Goal: Information Seeking & Learning: Learn about a topic

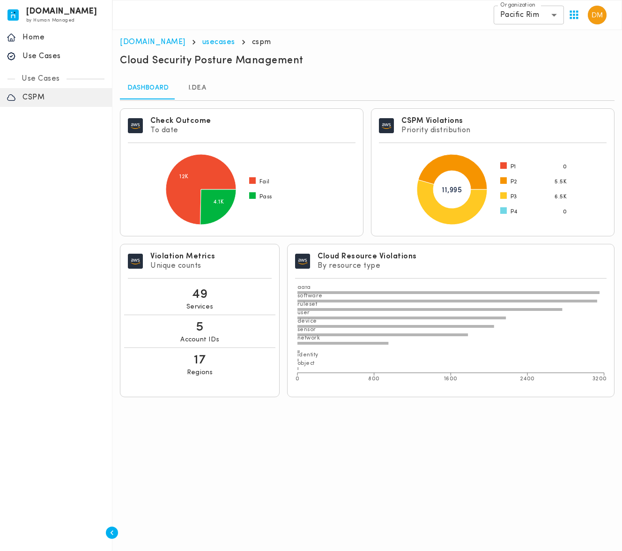
click at [187, 85] on link "I.DE.A" at bounding box center [197, 88] width 42 height 22
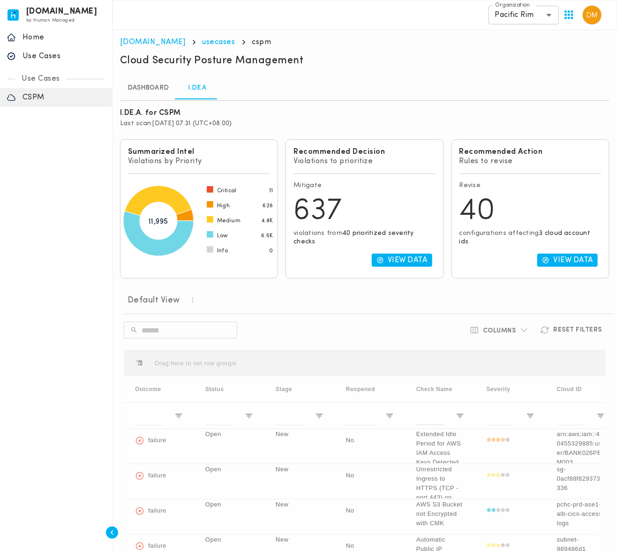
click at [160, 91] on link "Dashboard" at bounding box center [148, 88] width 56 height 22
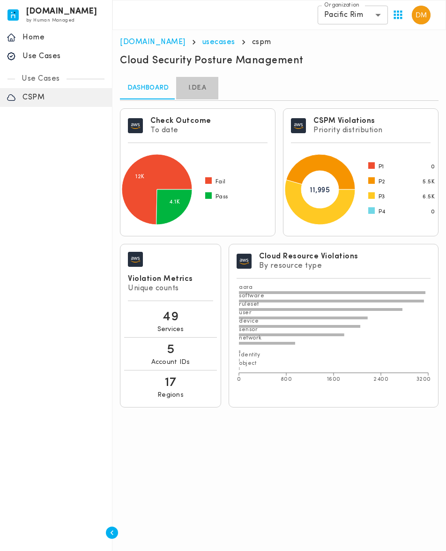
click at [193, 92] on link "I.DE.A" at bounding box center [197, 88] width 42 height 22
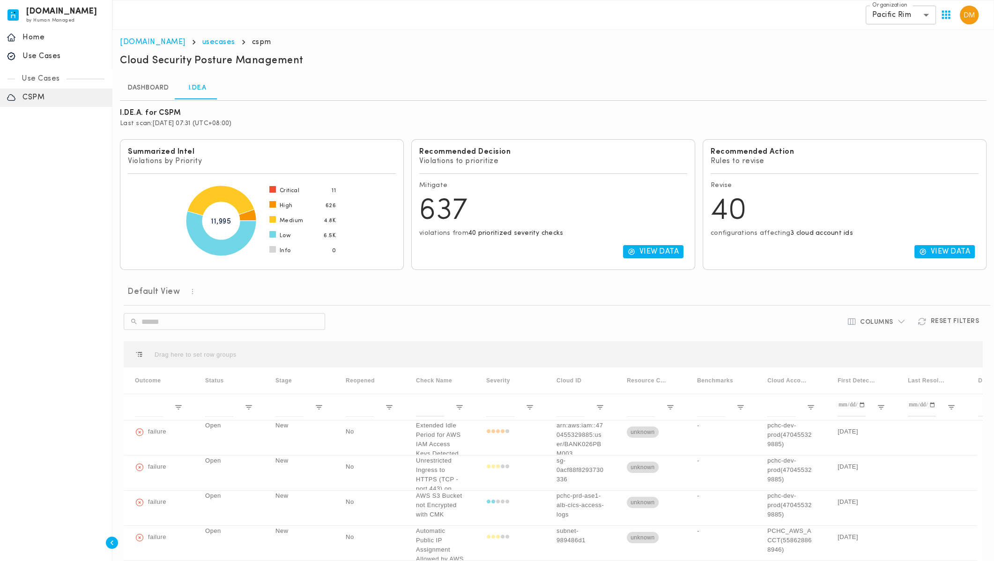
click at [786, 287] on div "Default View" at bounding box center [557, 291] width 867 height 13
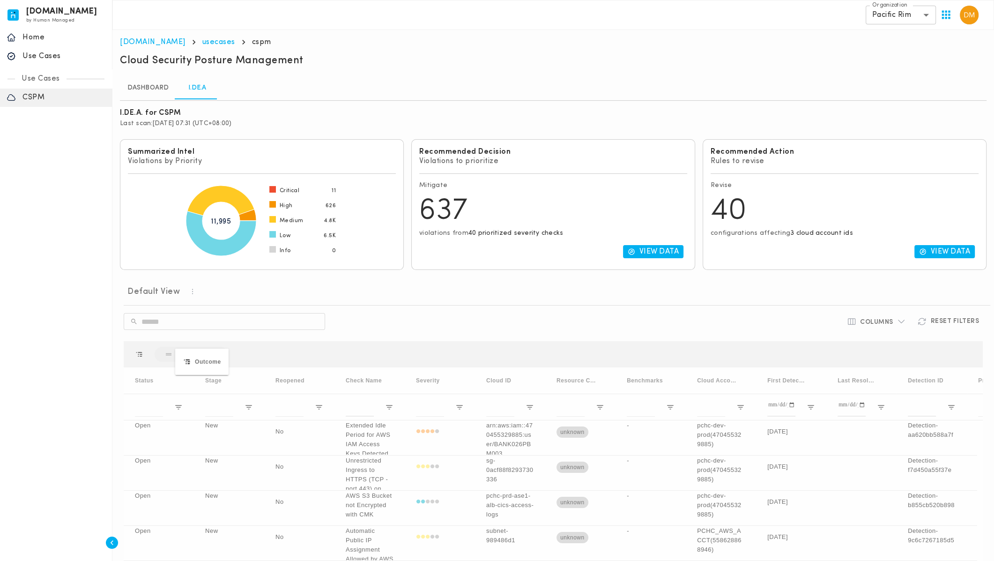
drag, startPoint x: 154, startPoint y: 377, endPoint x: 164, endPoint y: 368, distance: 13.6
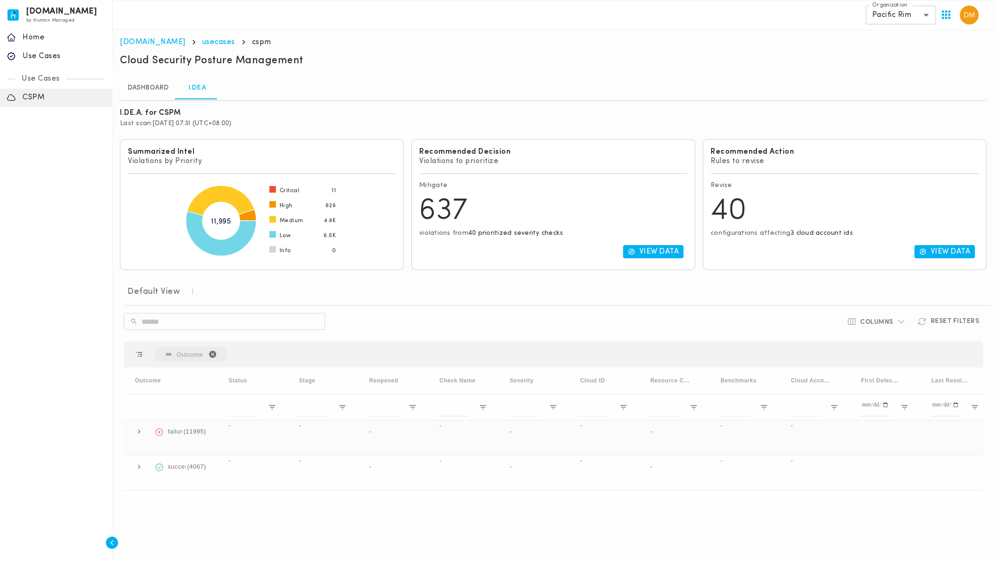
click at [137, 427] on span at bounding box center [139, 431] width 8 height 8
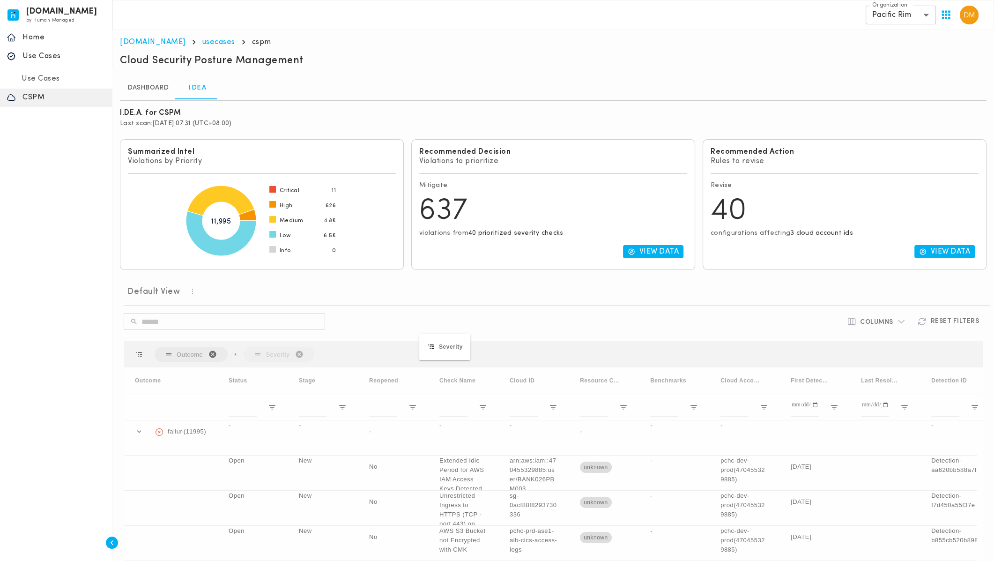
drag, startPoint x: 525, startPoint y: 374, endPoint x: 429, endPoint y: 341, distance: 101.7
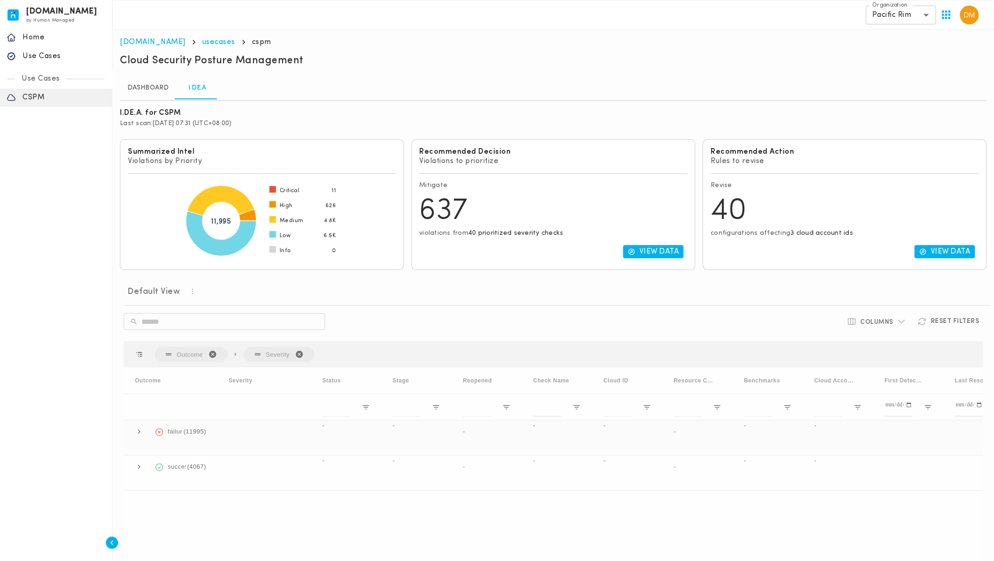
click at [138, 428] on span at bounding box center [139, 431] width 8 height 8
click at [253, 373] on div "Severity" at bounding box center [260, 381] width 63 height 22
click at [253, 376] on span at bounding box center [259, 380] width 12 height 8
click at [266, 375] on div "Severity" at bounding box center [260, 381] width 63 height 22
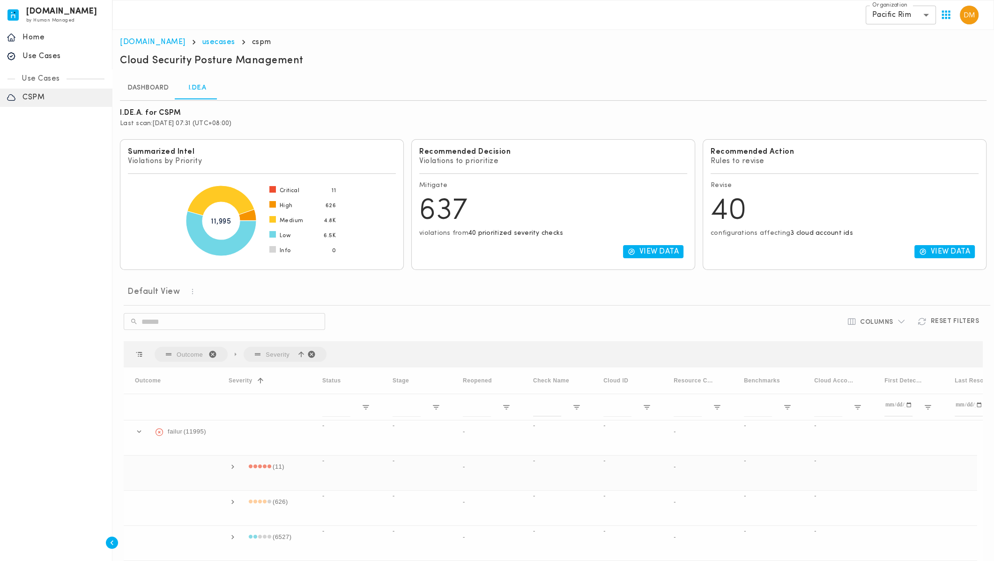
click at [233, 463] on span at bounding box center [233, 467] width 8 height 8
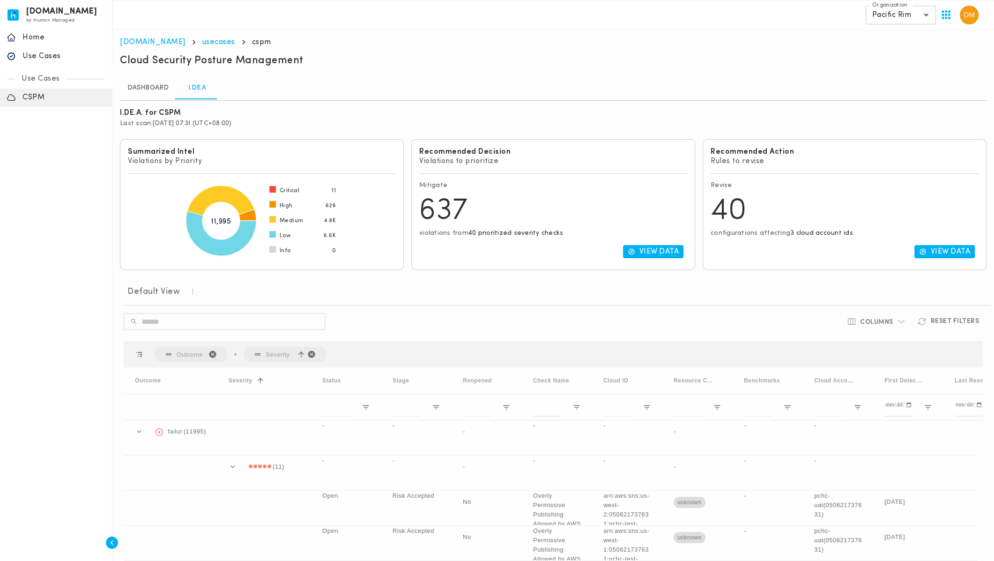
click at [671, 304] on div "Default View ​ ​ Columns Reset Filters Press SPACE to select this row. Outcome …" at bounding box center [553, 460] width 867 height 366
click at [879, 21] on body "[DOMAIN_NAME] by Human Managed {"resourceSet":[{"resourceId":"invicta-io/web/na…" at bounding box center [497, 325] width 994 height 651
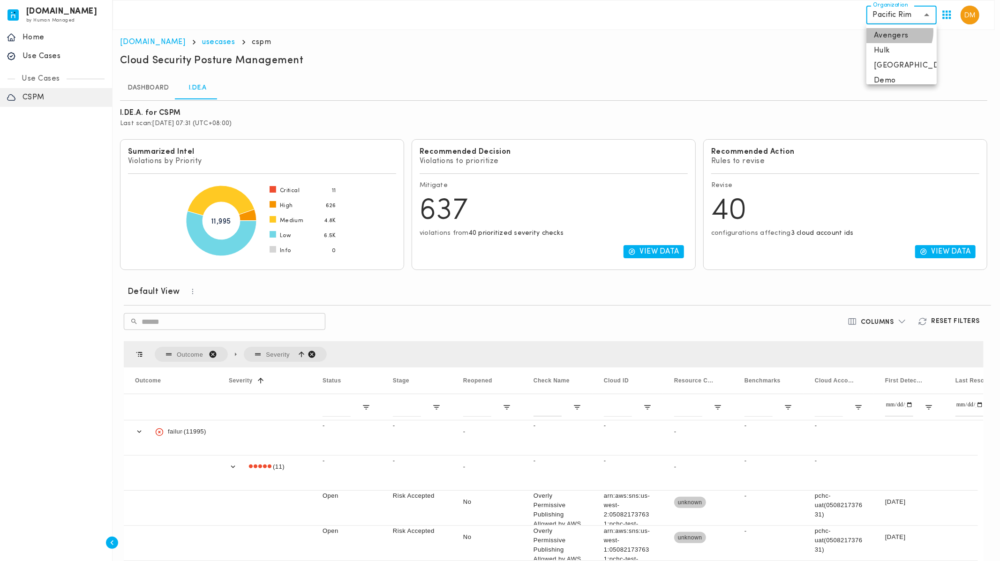
click at [892, 31] on li "Avengers" at bounding box center [901, 35] width 70 height 15
type input "**********"
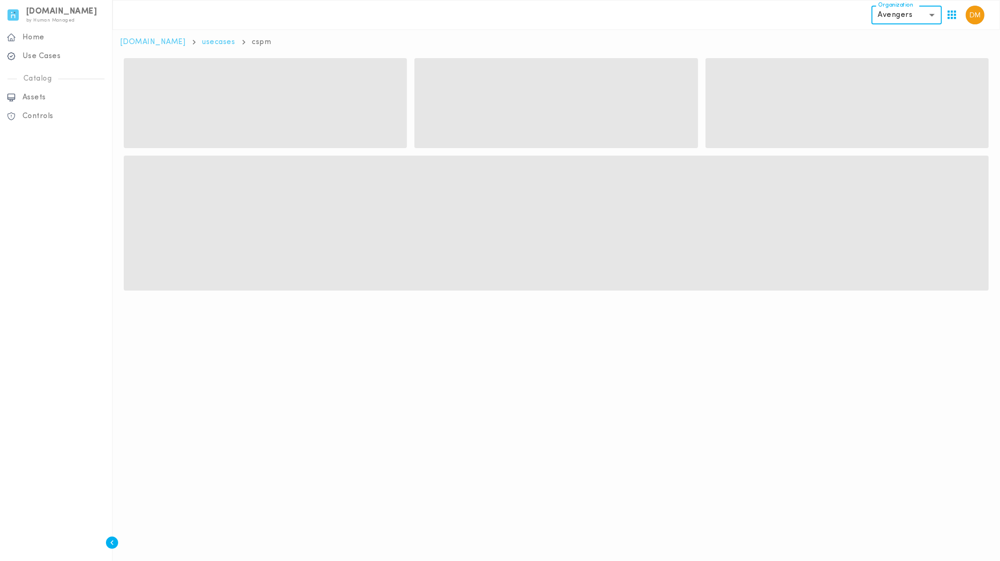
click at [46, 54] on p "Use Cases" at bounding box center [63, 56] width 83 height 9
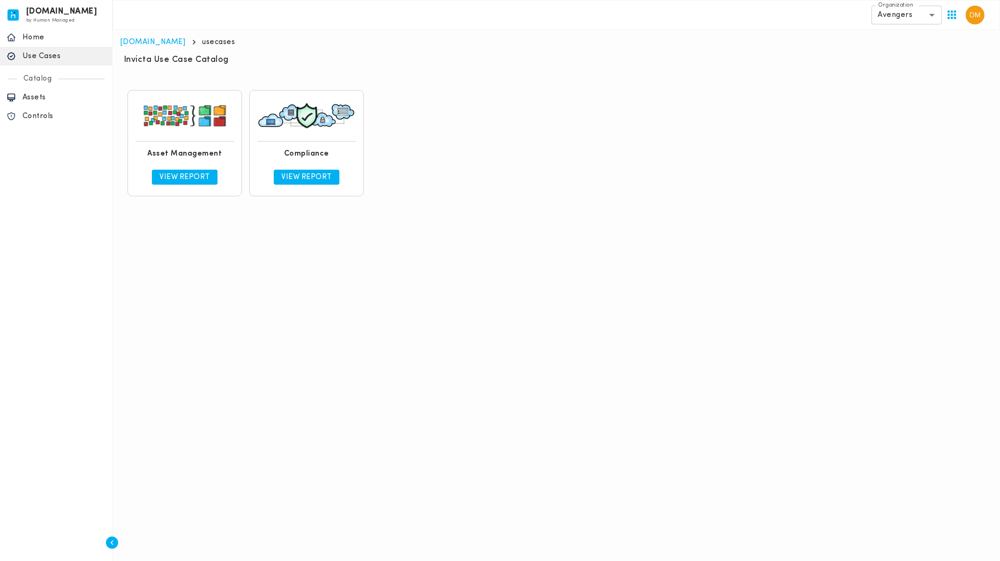
click at [201, 173] on p "View Report" at bounding box center [184, 176] width 51 height 9
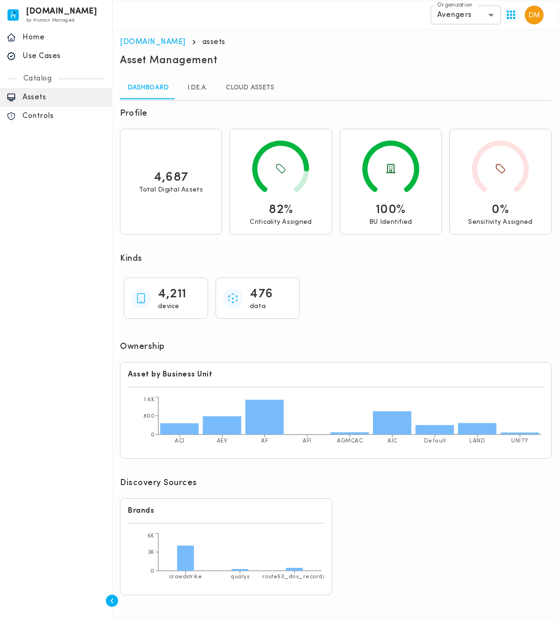
click at [442, 297] on div "4,211 device 476 data" at bounding box center [336, 298] width 432 height 49
click at [207, 90] on link "I.DE.A." at bounding box center [197, 88] width 42 height 22
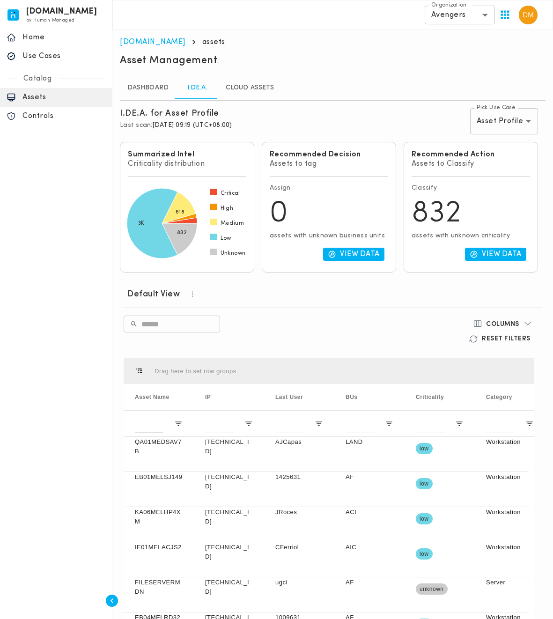
click at [243, 89] on link "Cloud Assets" at bounding box center [249, 88] width 63 height 22
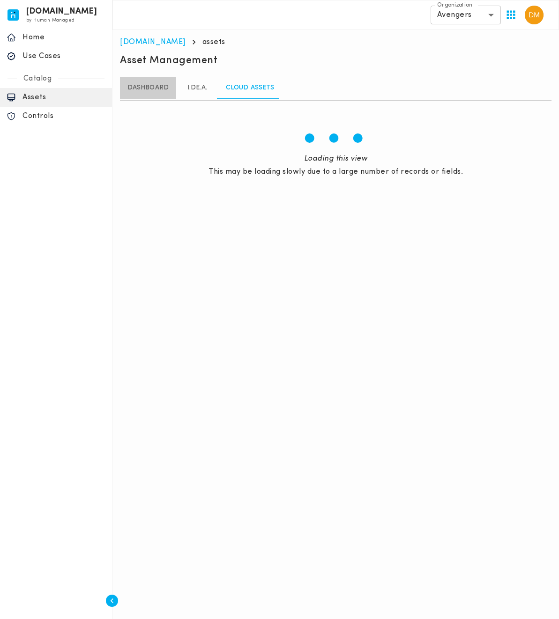
click at [166, 85] on link "Dashboard" at bounding box center [148, 88] width 56 height 22
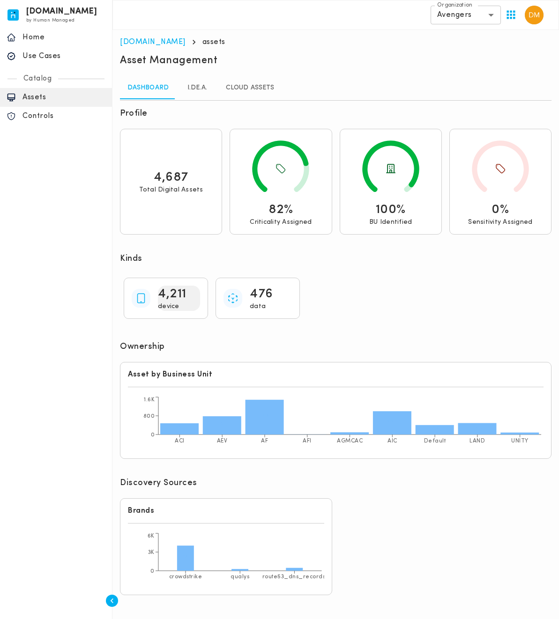
click at [172, 298] on p "4,211" at bounding box center [172, 294] width 29 height 17
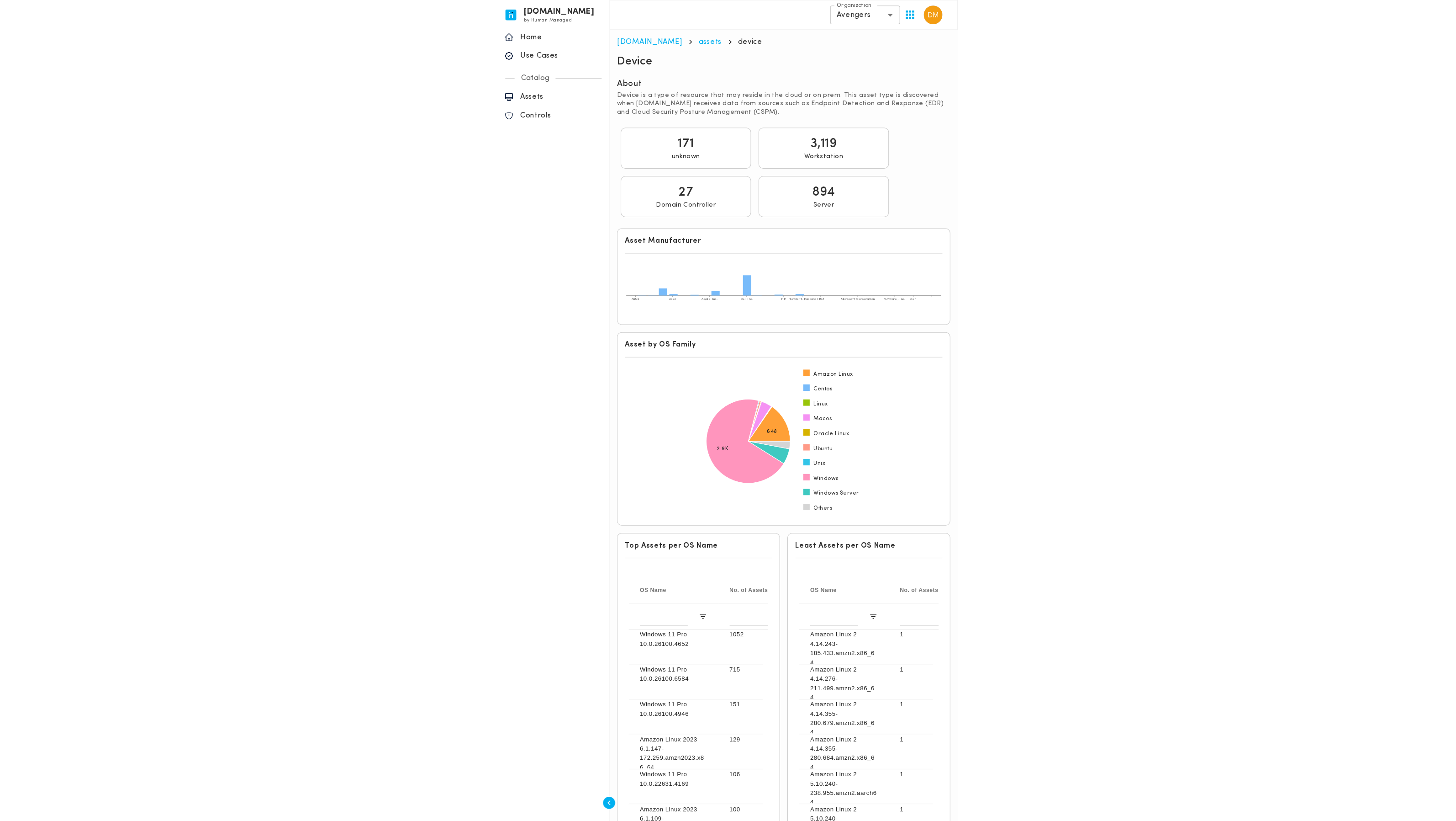
scroll to position [160, 0]
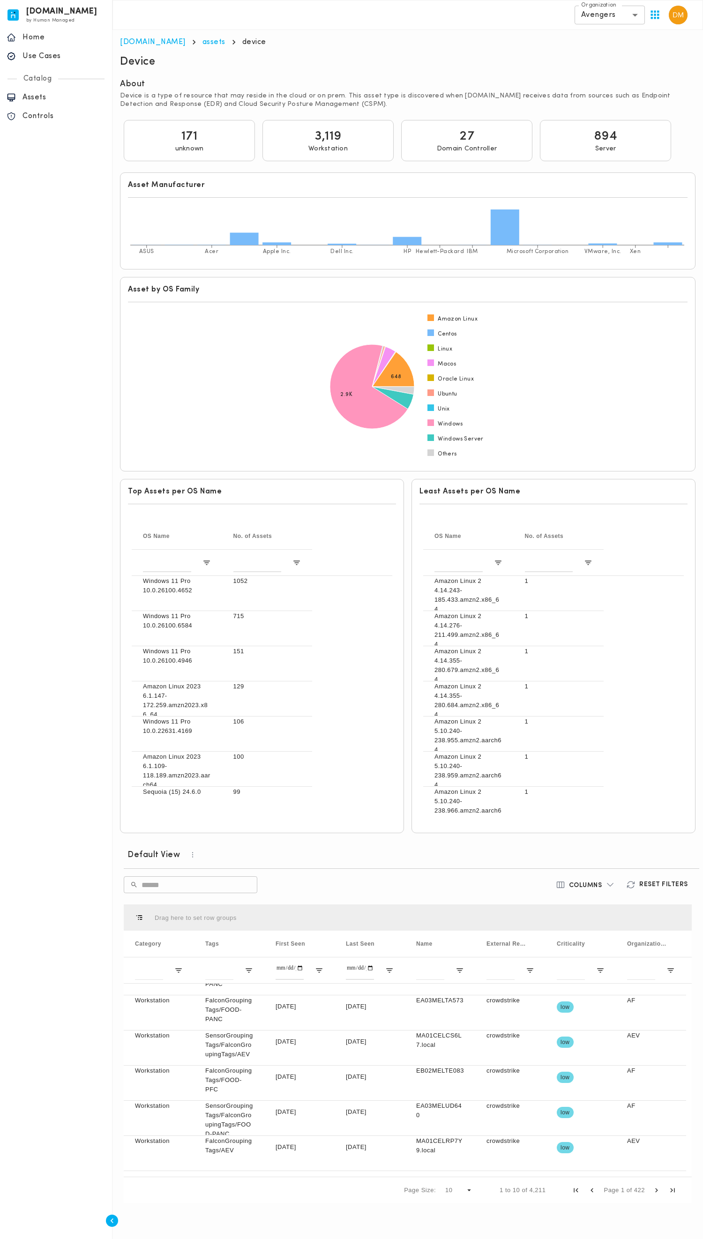
drag, startPoint x: 629, startPoint y: 4, endPoint x: 6, endPoint y: 588, distance: 854.0
click at [6, 560] on div "[DOMAIN_NAME] by Human Managed {"resourceSet":[{"resourceId":"invicta-io/web/na…" at bounding box center [56, 619] width 112 height 1239
click at [369, 560] on div "[DATE]" at bounding box center [370, 1047] width 70 height 35
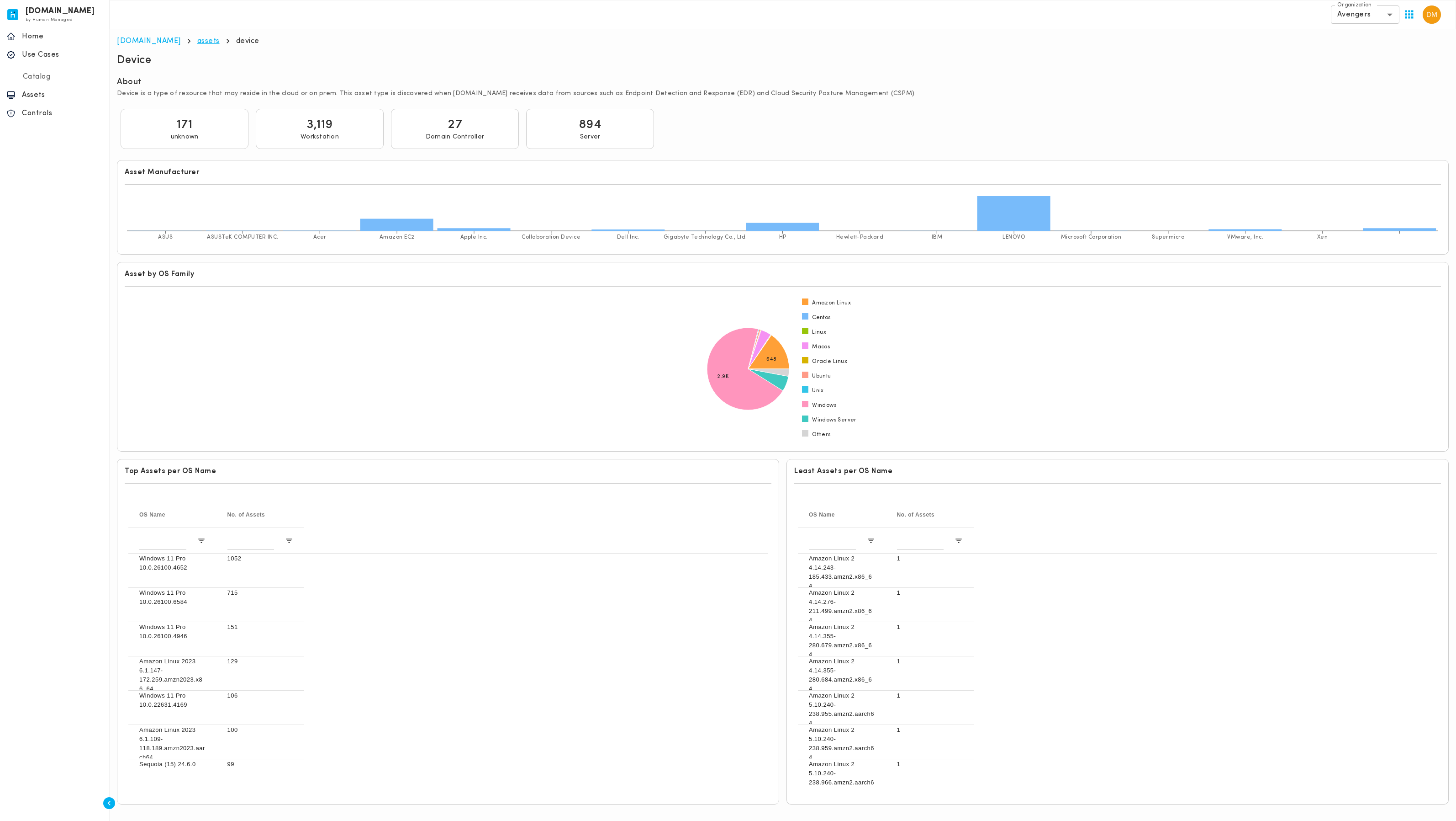
click at [197, 45] on link "assets" at bounding box center [208, 40] width 22 height 7
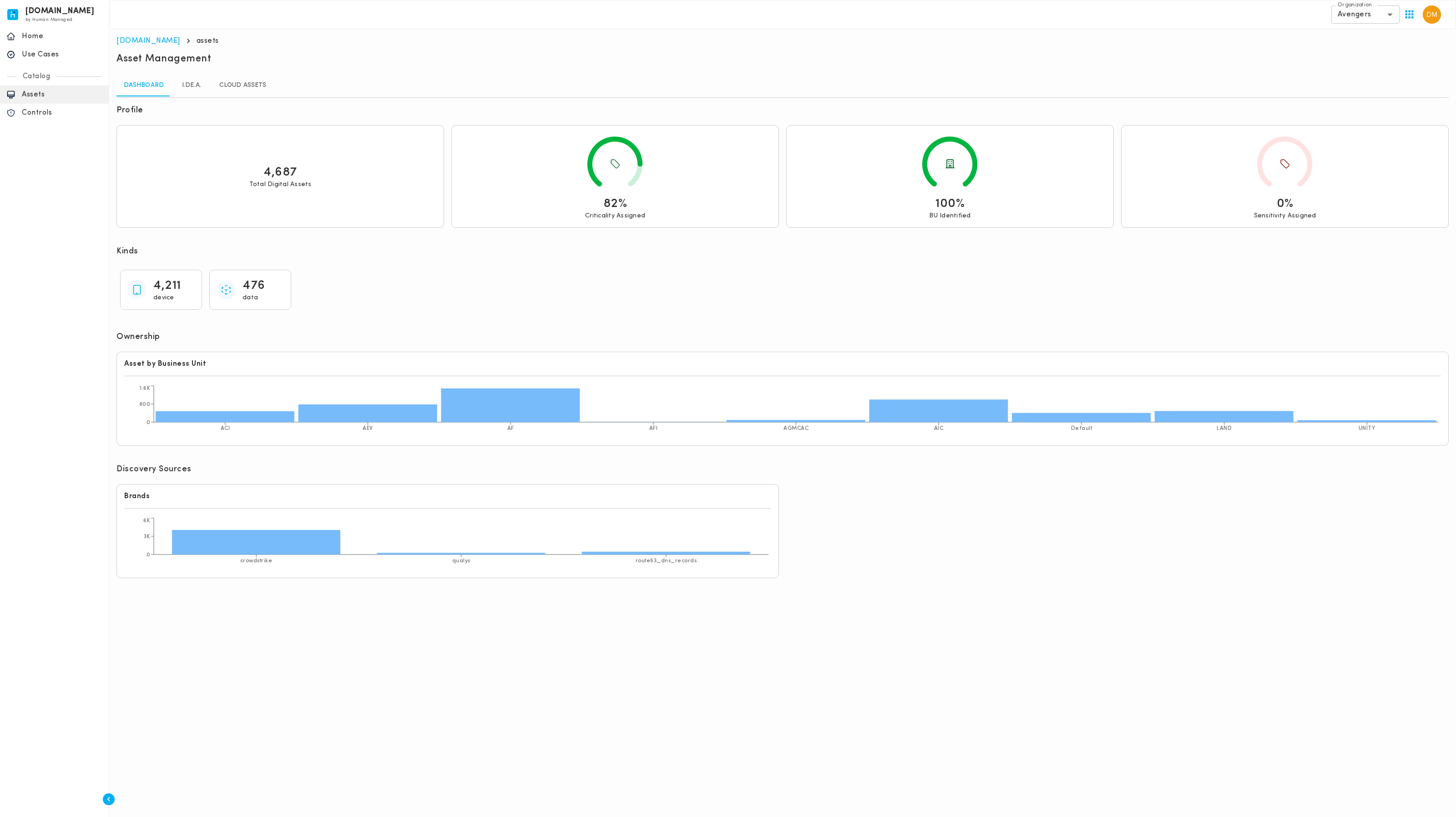
click at [188, 86] on link "I.DE.A." at bounding box center [191, 85] width 41 height 21
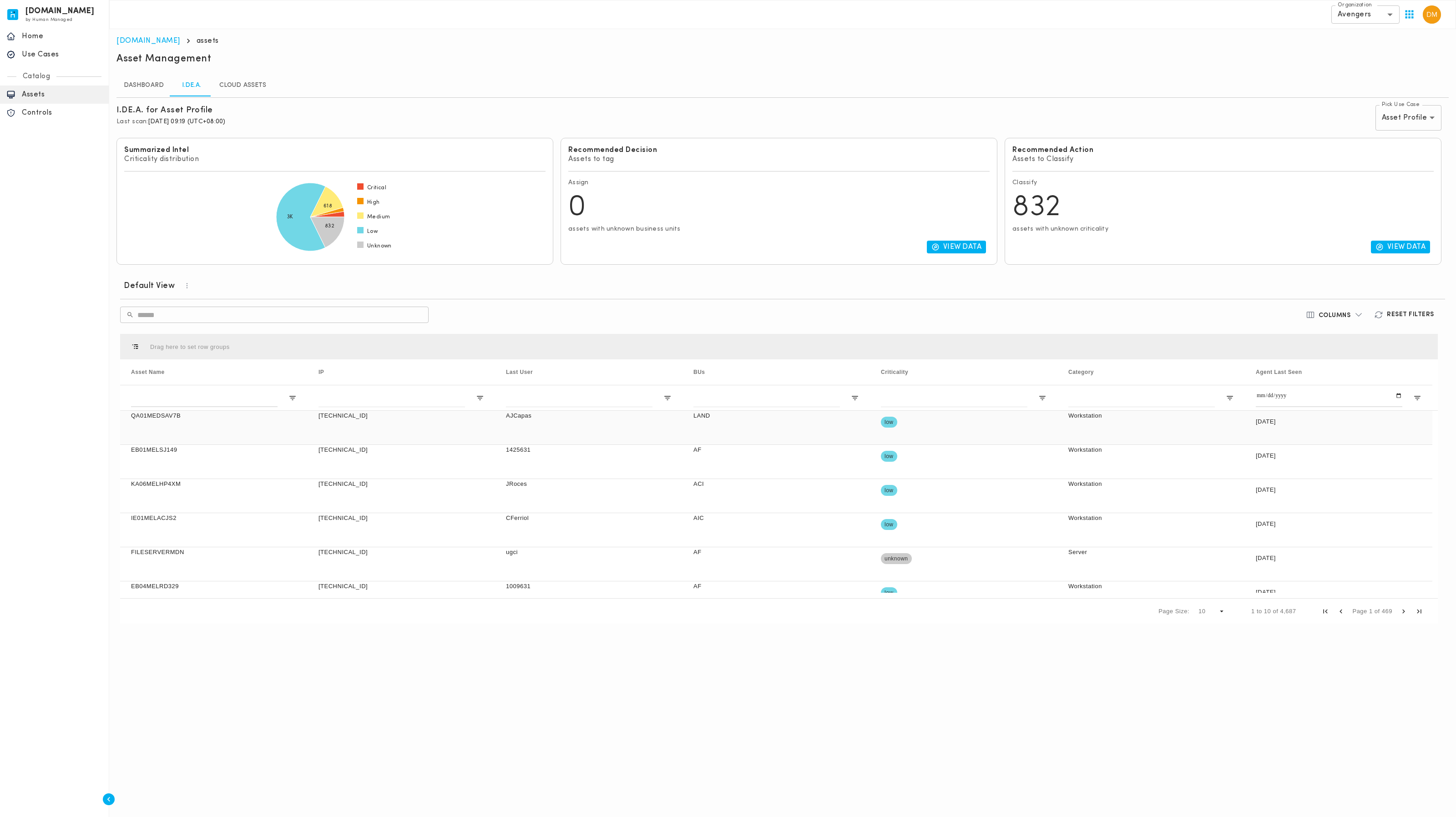
click at [424, 441] on div "[TECHNICAL_ID]" at bounding box center [401, 427] width 187 height 34
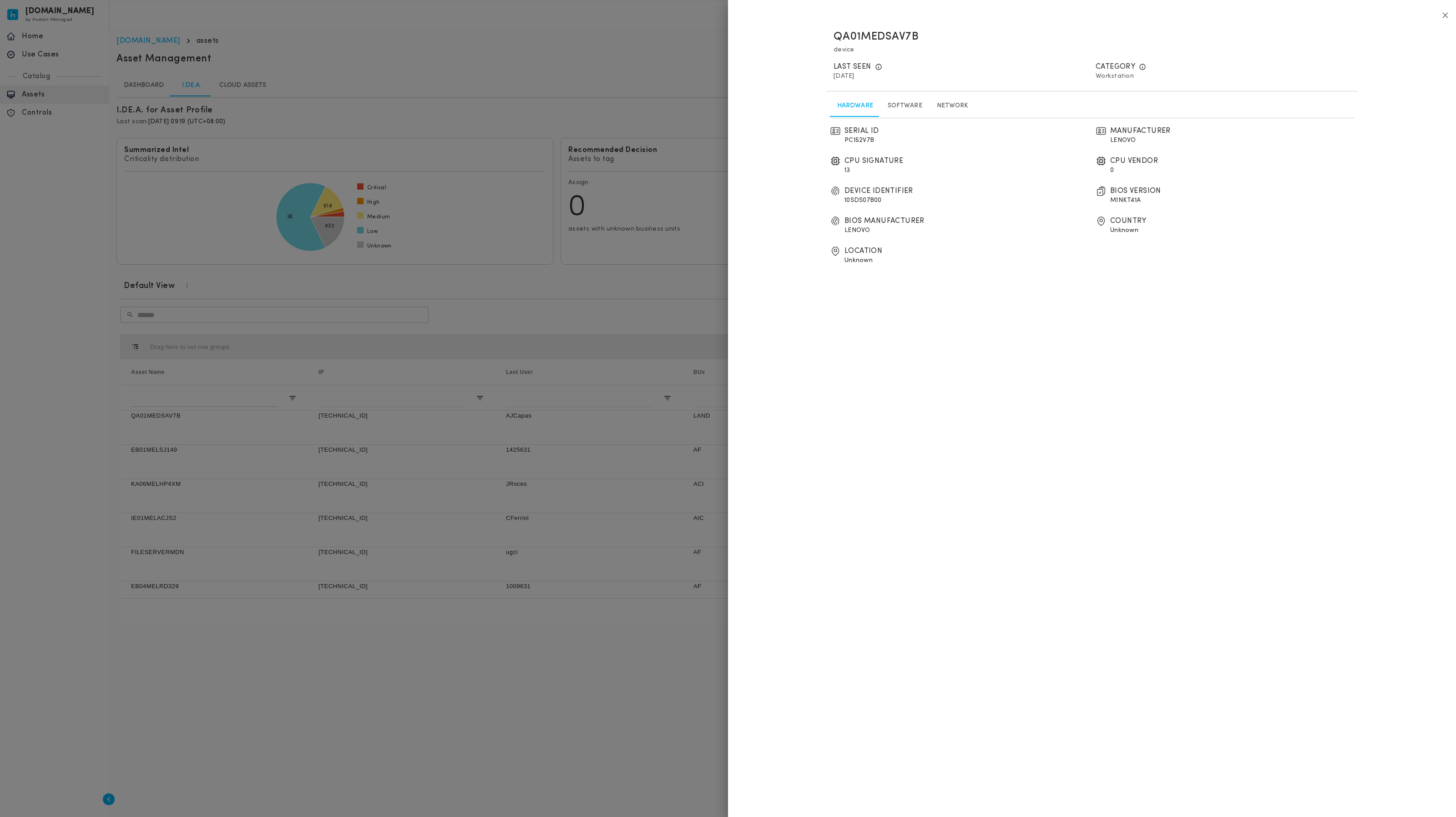
click at [898, 97] on link "Software" at bounding box center [905, 106] width 50 height 21
click at [953, 95] on link "Network" at bounding box center [952, 106] width 47 height 21
click at [904, 101] on link "Software" at bounding box center [905, 106] width 50 height 21
click at [931, 101] on link "Network" at bounding box center [952, 106] width 47 height 21
click at [903, 103] on link "Software" at bounding box center [905, 106] width 50 height 21
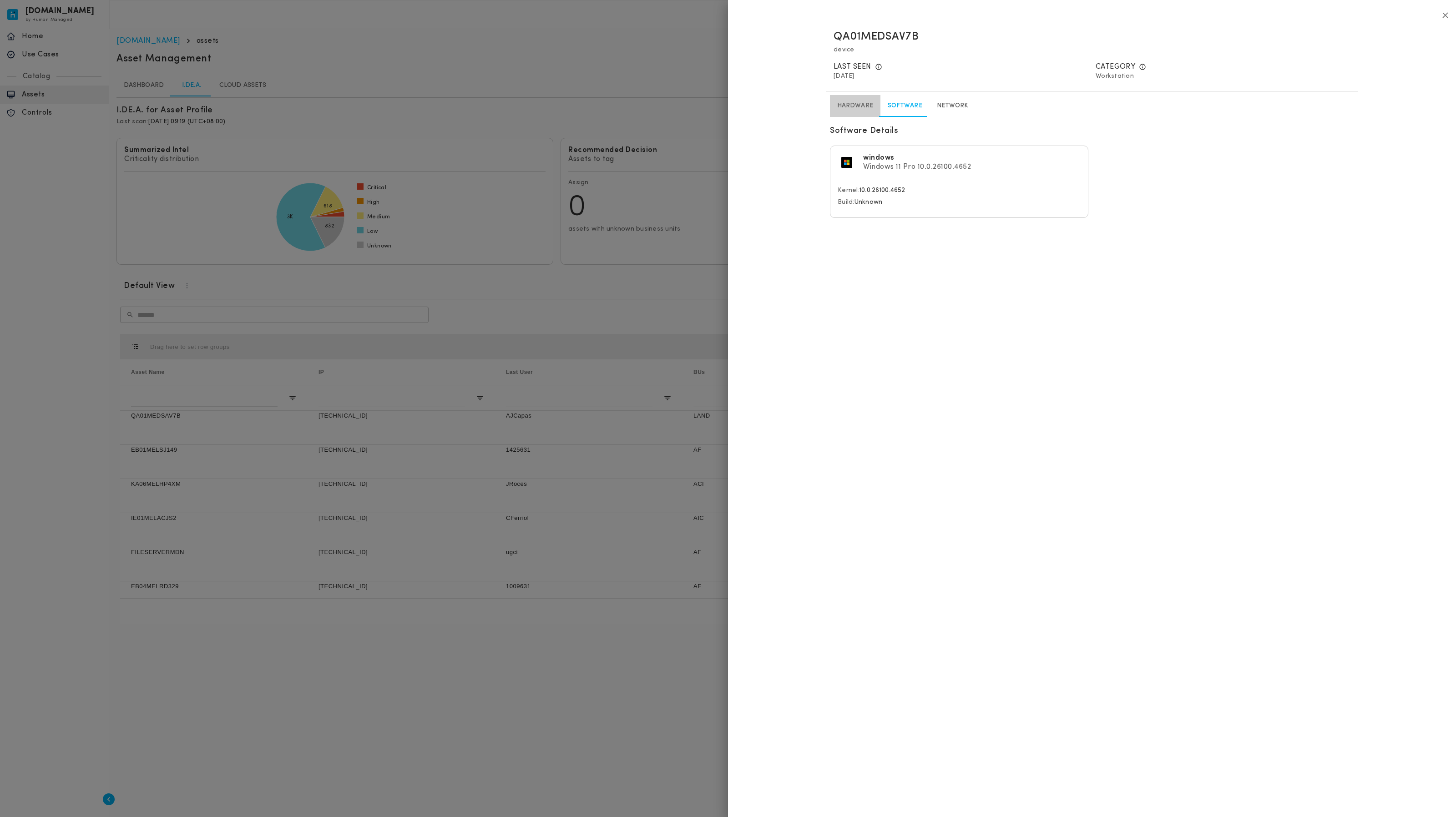
click at [867, 106] on link "Hardware" at bounding box center [855, 106] width 50 height 21
click at [907, 101] on link "Software" at bounding box center [905, 106] width 50 height 21
click at [852, 101] on link "Hardware" at bounding box center [855, 106] width 50 height 21
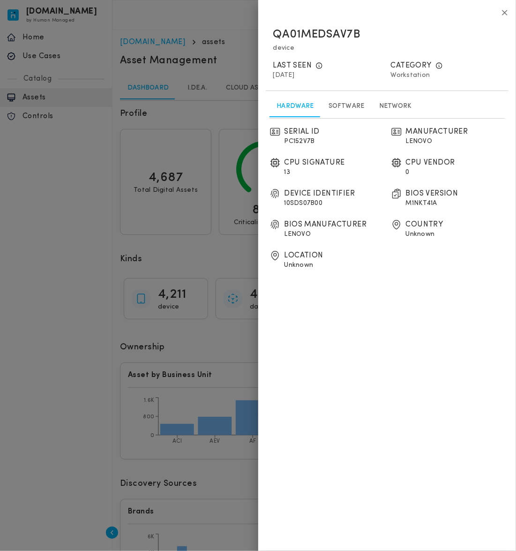
click at [502, 15] on icon "button" at bounding box center [505, 13] width 10 height 10
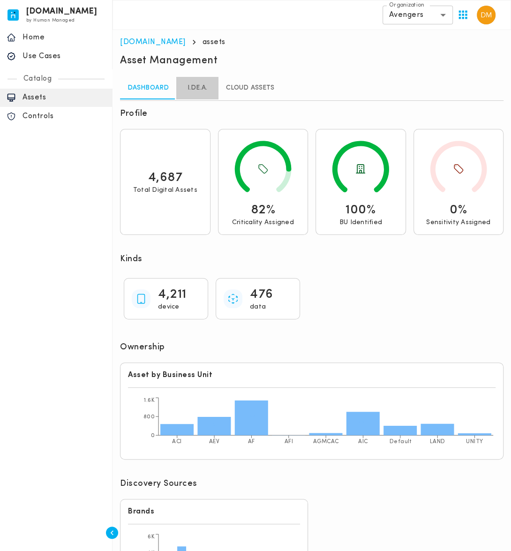
click at [209, 88] on link "I.DE.A." at bounding box center [197, 88] width 42 height 22
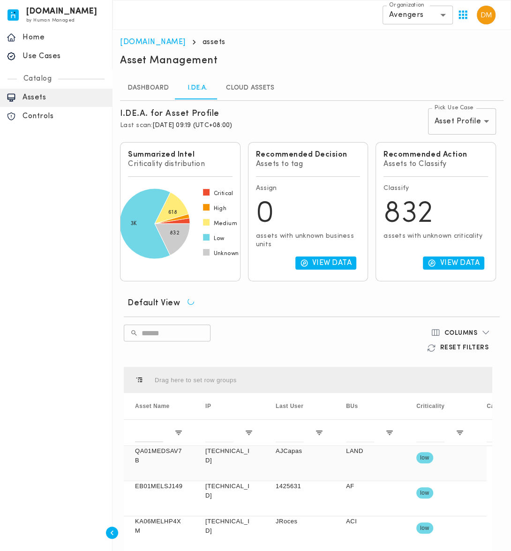
click at [267, 457] on div "AJCapas" at bounding box center [299, 463] width 70 height 35
